Goal: Task Accomplishment & Management: Manage account settings

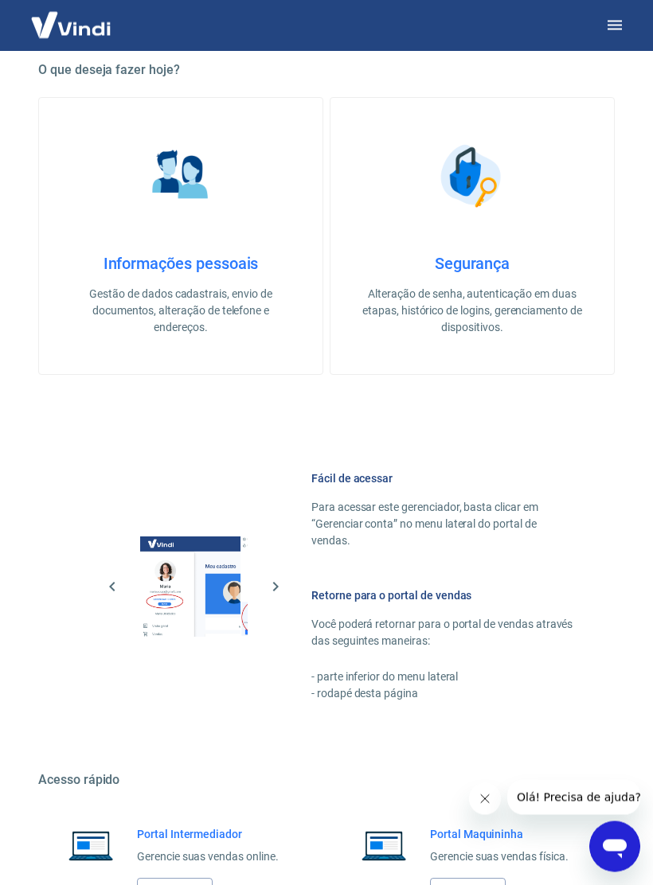
scroll to position [396, 0]
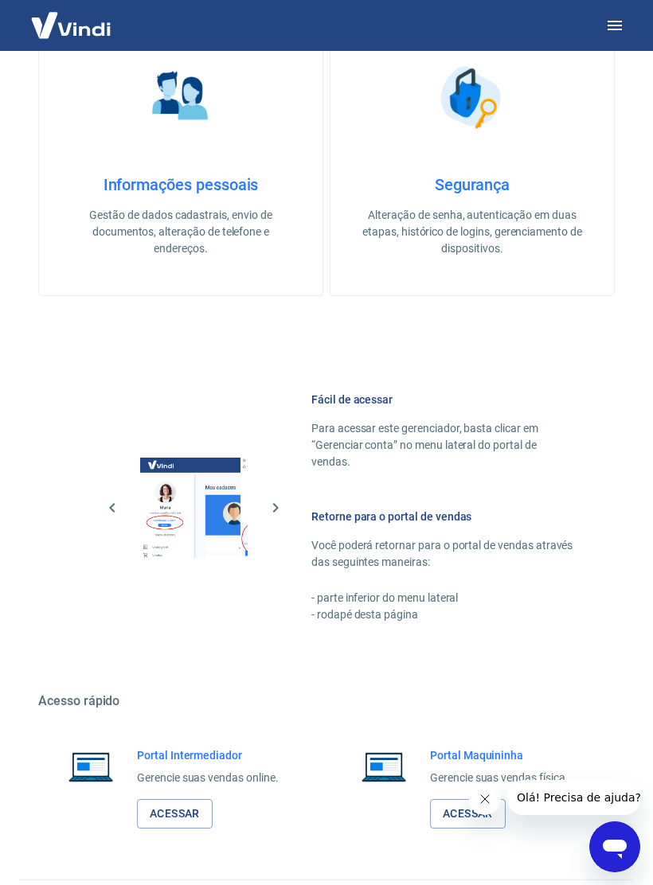
click at [188, 801] on link "Acessar" at bounding box center [175, 813] width 76 height 29
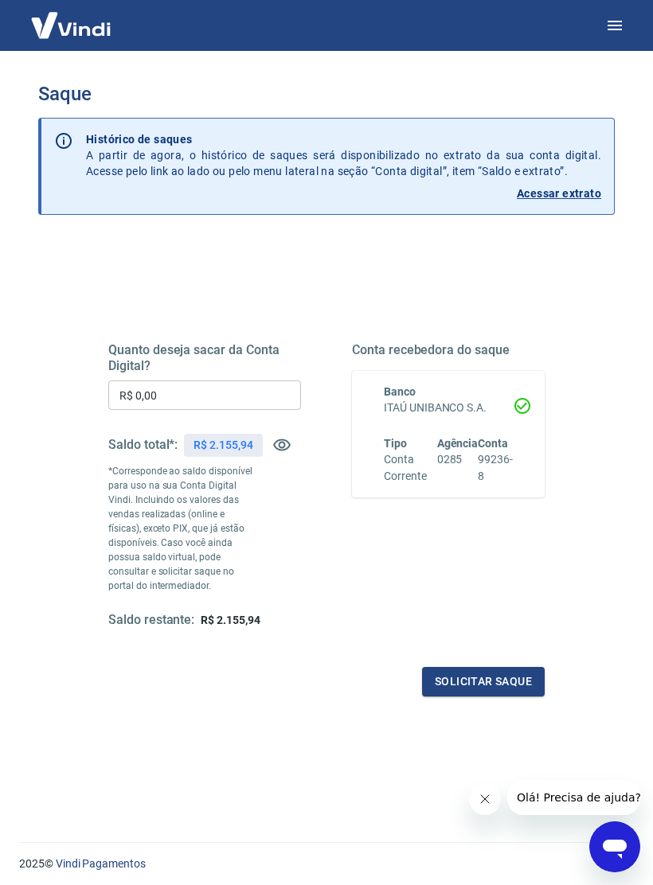
click at [57, 29] on img at bounding box center [70, 25] width 103 height 49
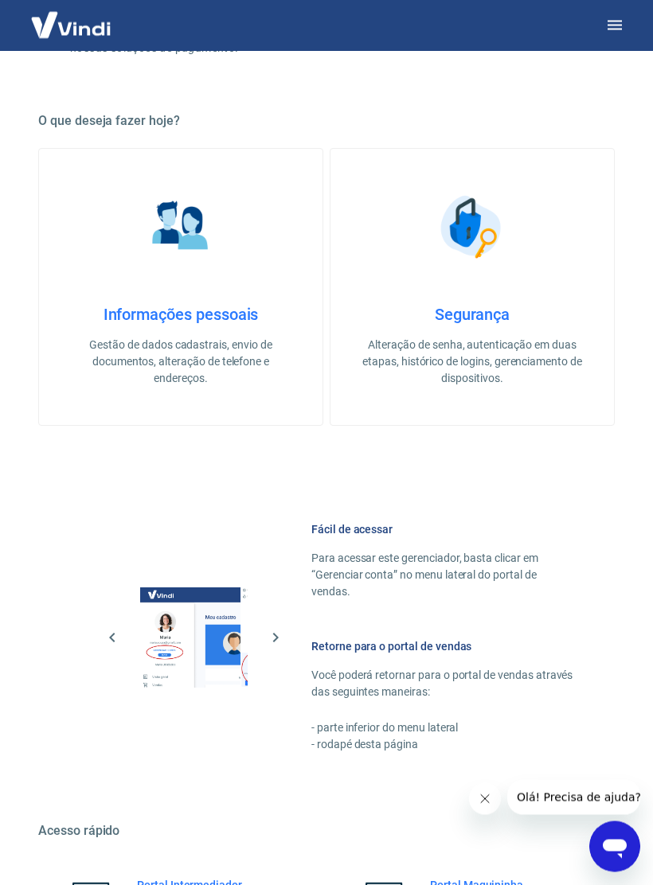
scroll to position [396, 0]
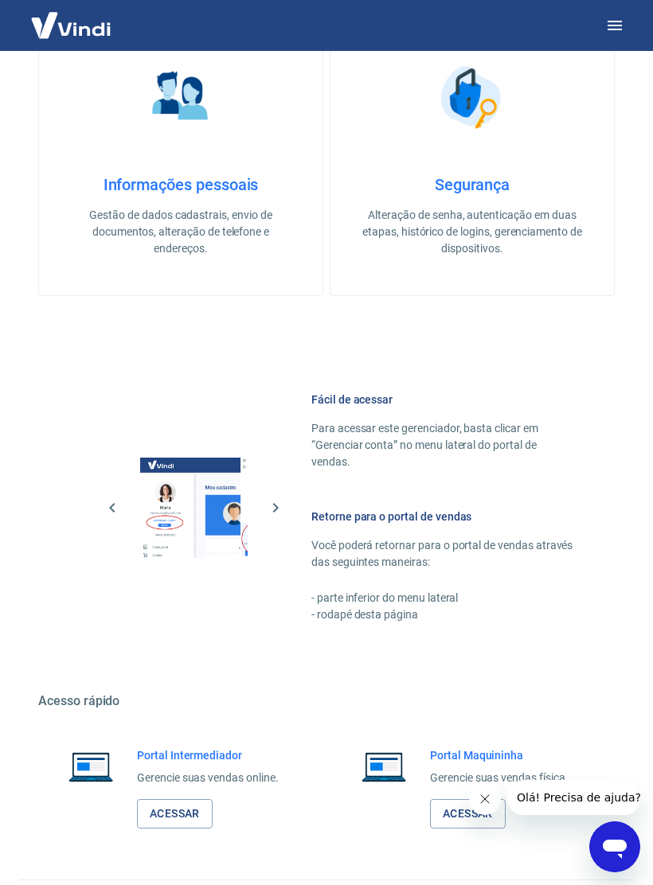
click at [188, 801] on link "Acessar" at bounding box center [175, 813] width 76 height 29
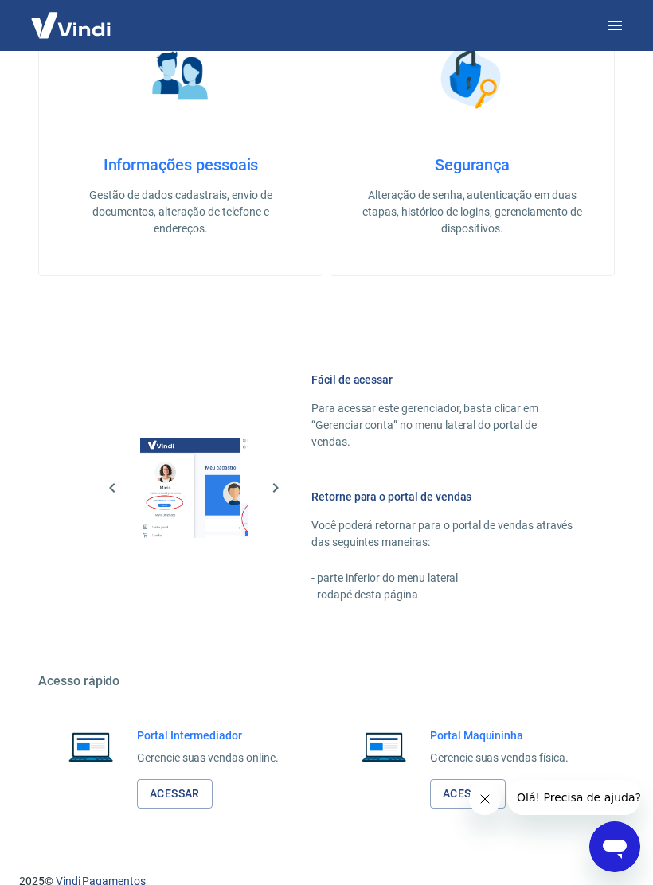
click at [184, 779] on link "Acessar" at bounding box center [175, 793] width 76 height 29
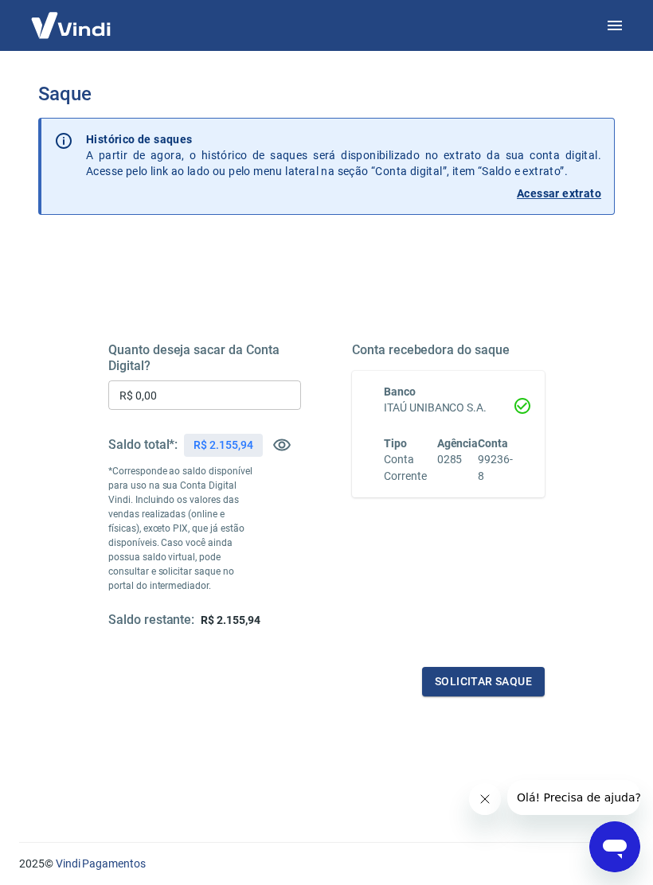
click at [610, 29] on icon "button" at bounding box center [614, 26] width 14 height 10
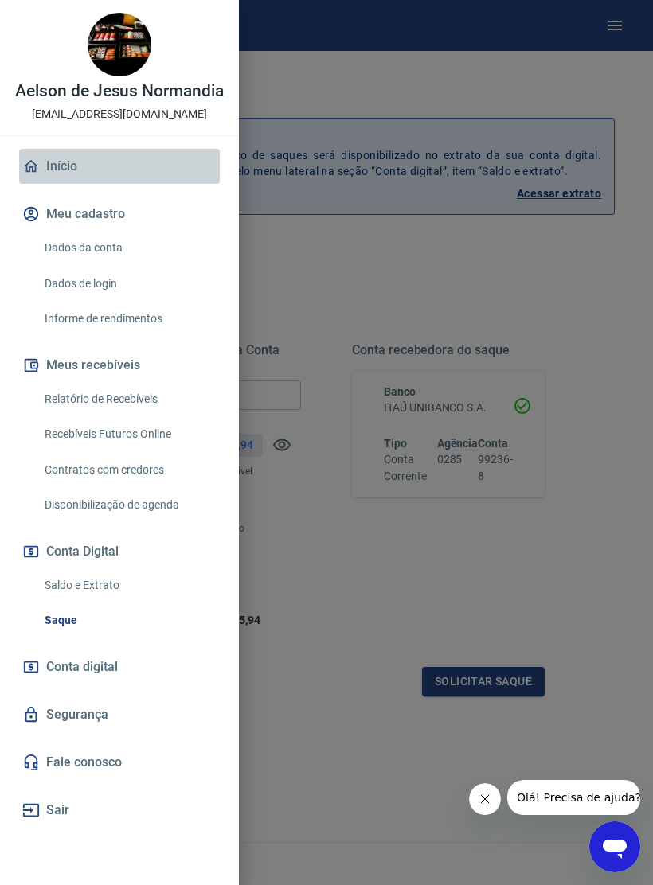
click at [52, 166] on link "Início" at bounding box center [119, 166] width 201 height 35
